Goal: Transaction & Acquisition: Purchase product/service

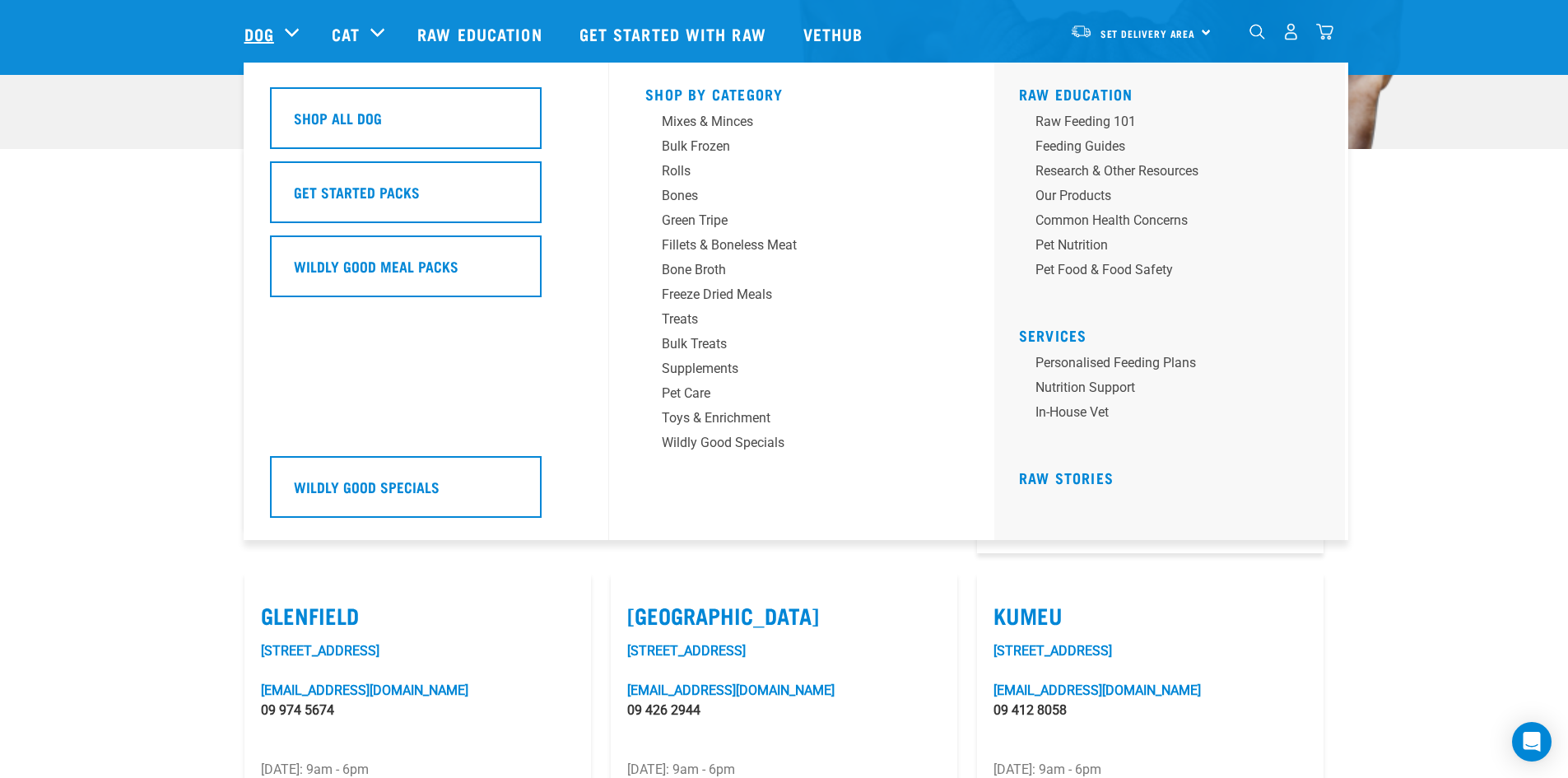
click at [269, 38] on link "Dog" at bounding box center [259, 34] width 30 height 25
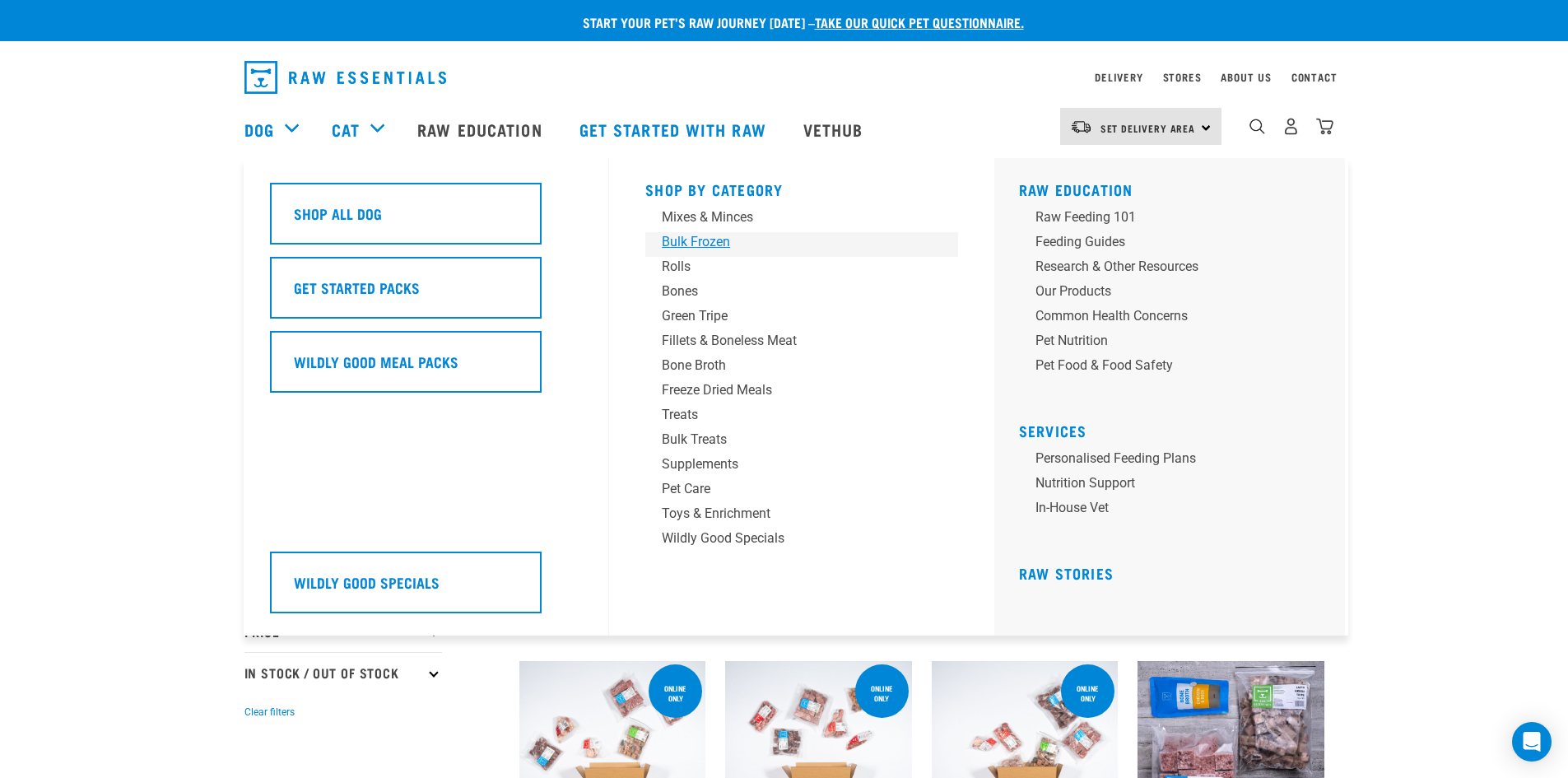
click at [677, 239] on div "Bulk Frozen" at bounding box center [789, 242] width 257 height 19
